Goal: Complete application form: Complete application form

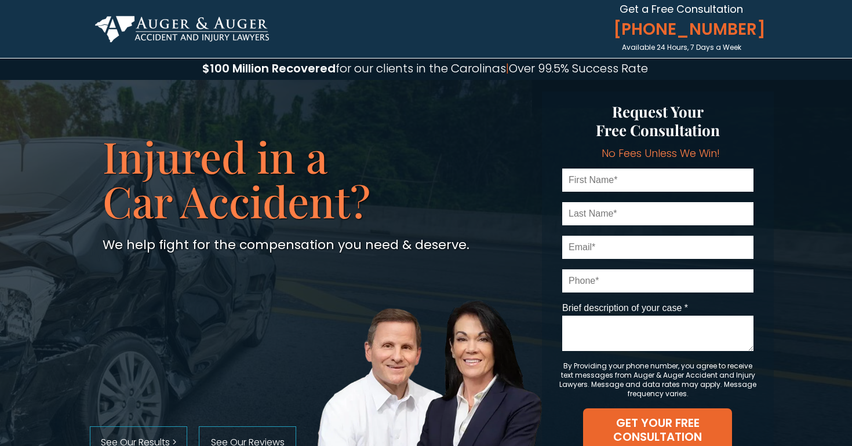
click at [618, 180] on input "text" at bounding box center [657, 180] width 191 height 23
type input "Munachims0"
click at [608, 209] on input "text" at bounding box center [657, 213] width 191 height 23
type input "Nwabinwe"
click at [594, 249] on input "email" at bounding box center [657, 247] width 191 height 23
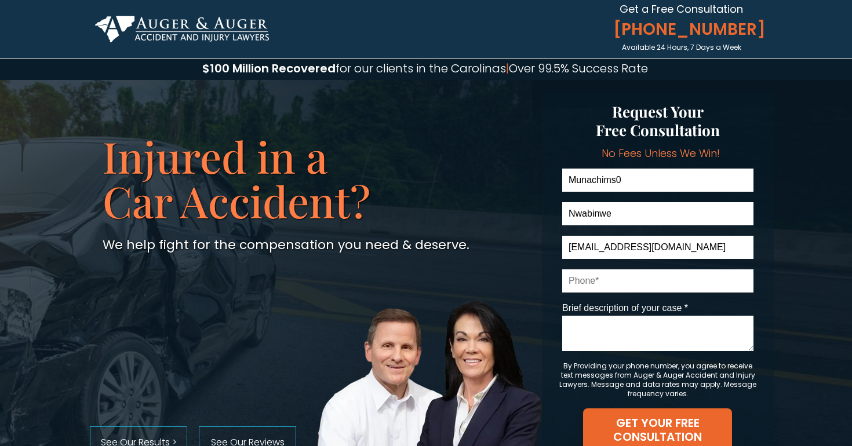
type input "[EMAIL_ADDRESS][DOMAIN_NAME]"
click at [584, 286] on input "tel" at bounding box center [657, 280] width 191 height 23
type input "9199390883"
click at [574, 342] on textarea "Brief description of your case *" at bounding box center [657, 333] width 191 height 35
type textarea "G"
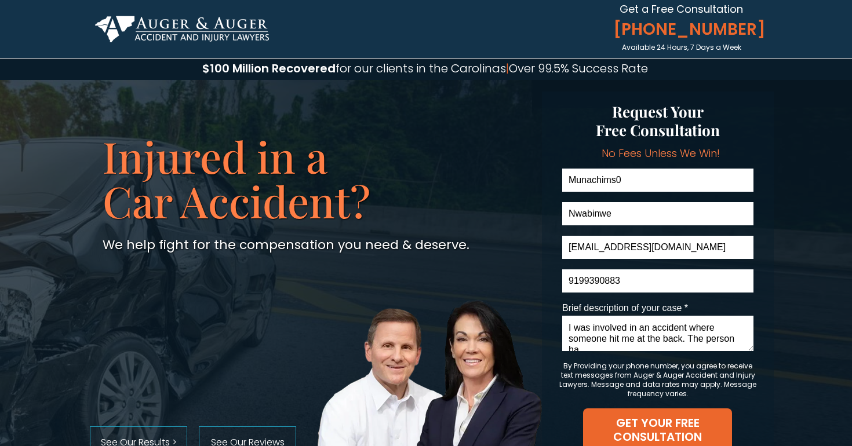
scroll to position [3, 0]
type textarea "I was involved in an accident where someone hit me at the back. The person had"
click at [704, 185] on input "Munachims0" at bounding box center [657, 180] width 191 height 23
type input "Munachimso"
click at [638, 344] on textarea "I was involved in an accident where someone hit me at the back. The person had" at bounding box center [657, 333] width 191 height 35
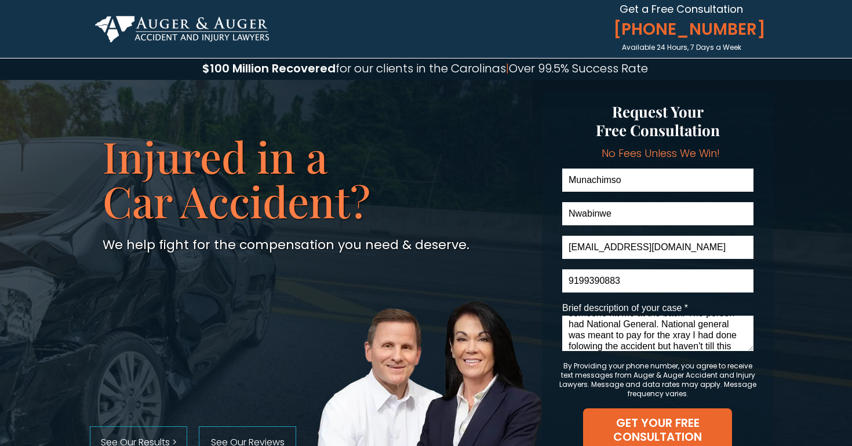
scroll to position [36, 0]
click at [594, 334] on textarea "I was involved in an accident where someone hit me at the back. The person had …" at bounding box center [657, 333] width 191 height 35
click at [611, 348] on textarea "I was involved in an accident where someone hit me at the back. The person had …" at bounding box center [657, 333] width 191 height 35
click at [683, 329] on textarea "I was involved in an accident where someone hit me at the back. The person had …" at bounding box center [657, 333] width 191 height 35
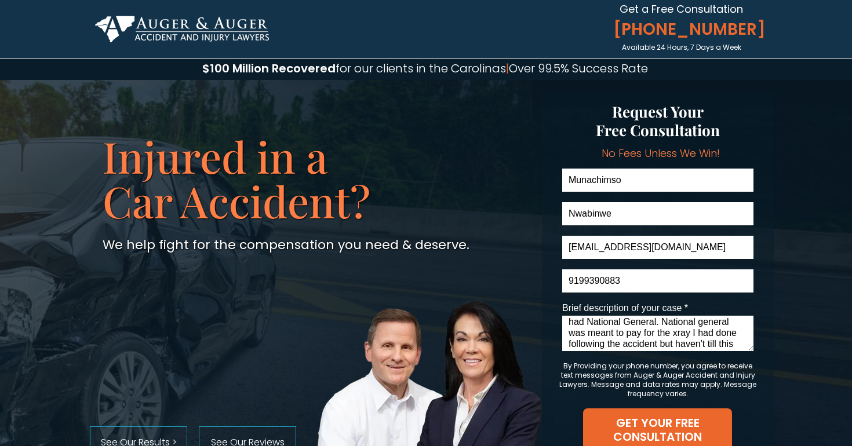
click at [679, 330] on textarea "I was involved in an accident where someone hit me at the back. The person had …" at bounding box center [657, 333] width 191 height 35
click at [741, 323] on textarea "I was involved in an accident where someone hit me at the back. The person had …" at bounding box center [657, 333] width 191 height 35
click at [630, 333] on textarea "I was involved in an accident where someone hit me at the back. The person had …" at bounding box center [657, 333] width 191 height 35
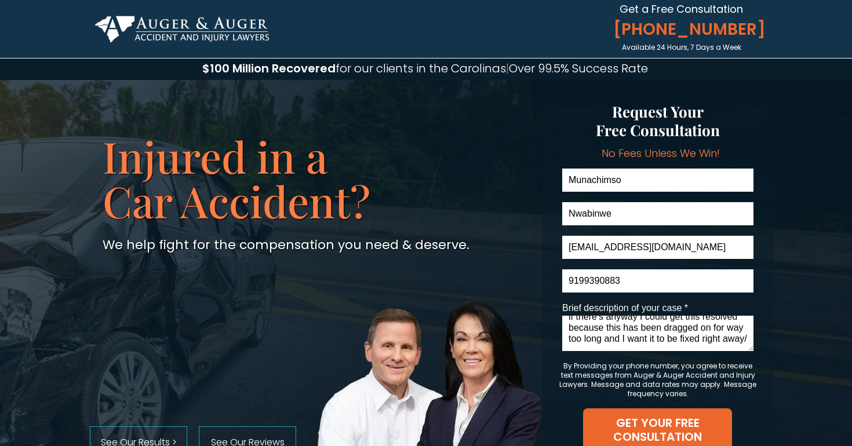
click at [654, 341] on textarea "I was involved in an accident where someone hit me at the back. The person had …" at bounding box center [657, 333] width 191 height 35
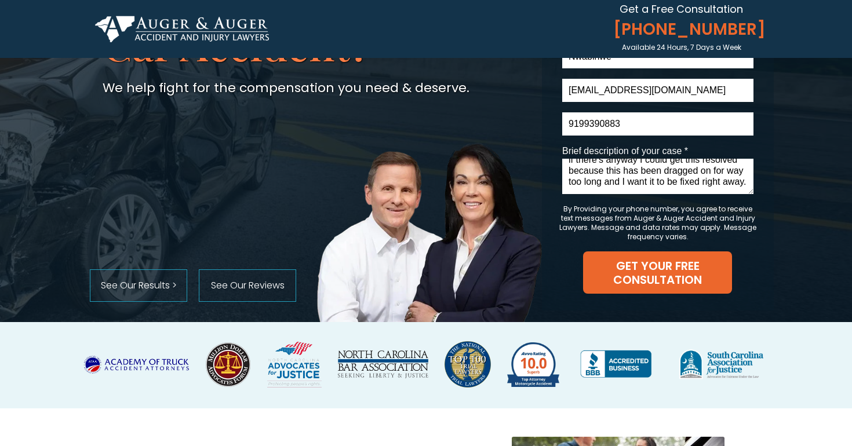
scroll to position [174, 0]
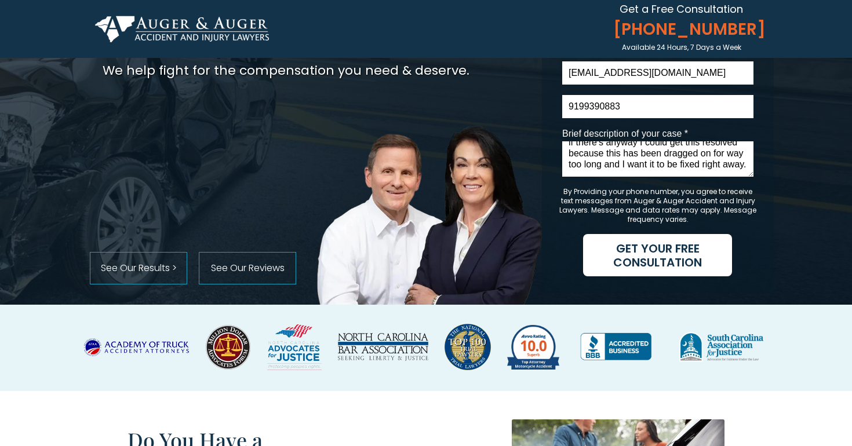
type textarea "I was involved in an accident where someone hit me at the back. The person had …"
click at [692, 260] on span "GET YOUR FREE CONSULTATION" at bounding box center [657, 256] width 149 height 28
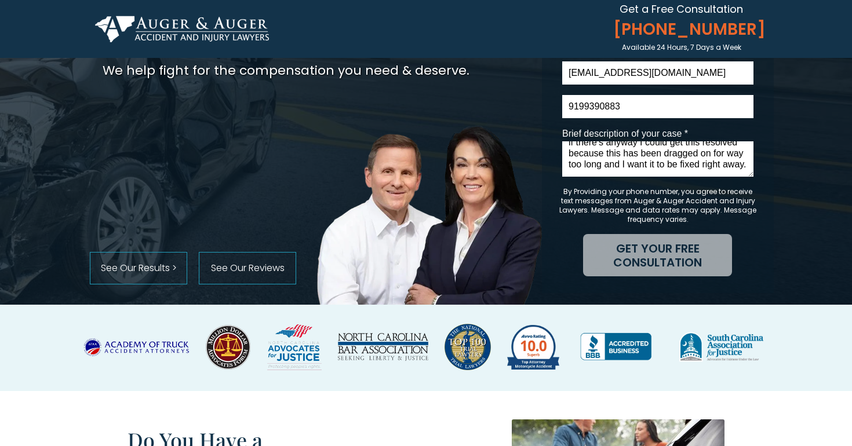
scroll to position [0, 0]
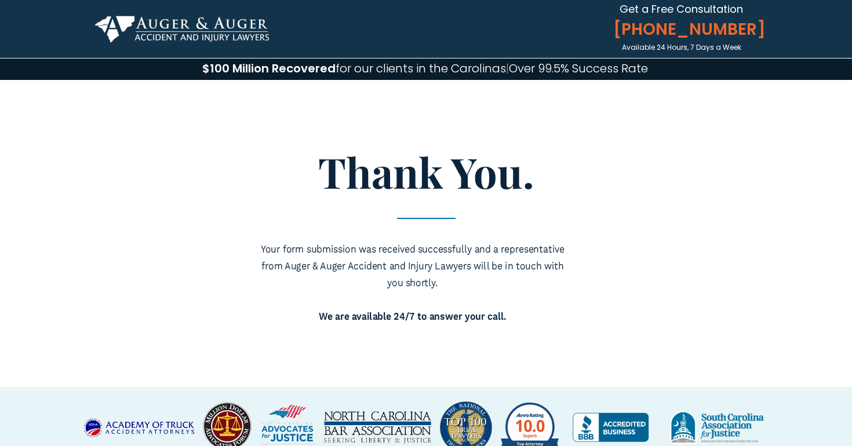
click at [224, 32] on img at bounding box center [182, 29] width 174 height 27
